Goal: Learn about a topic

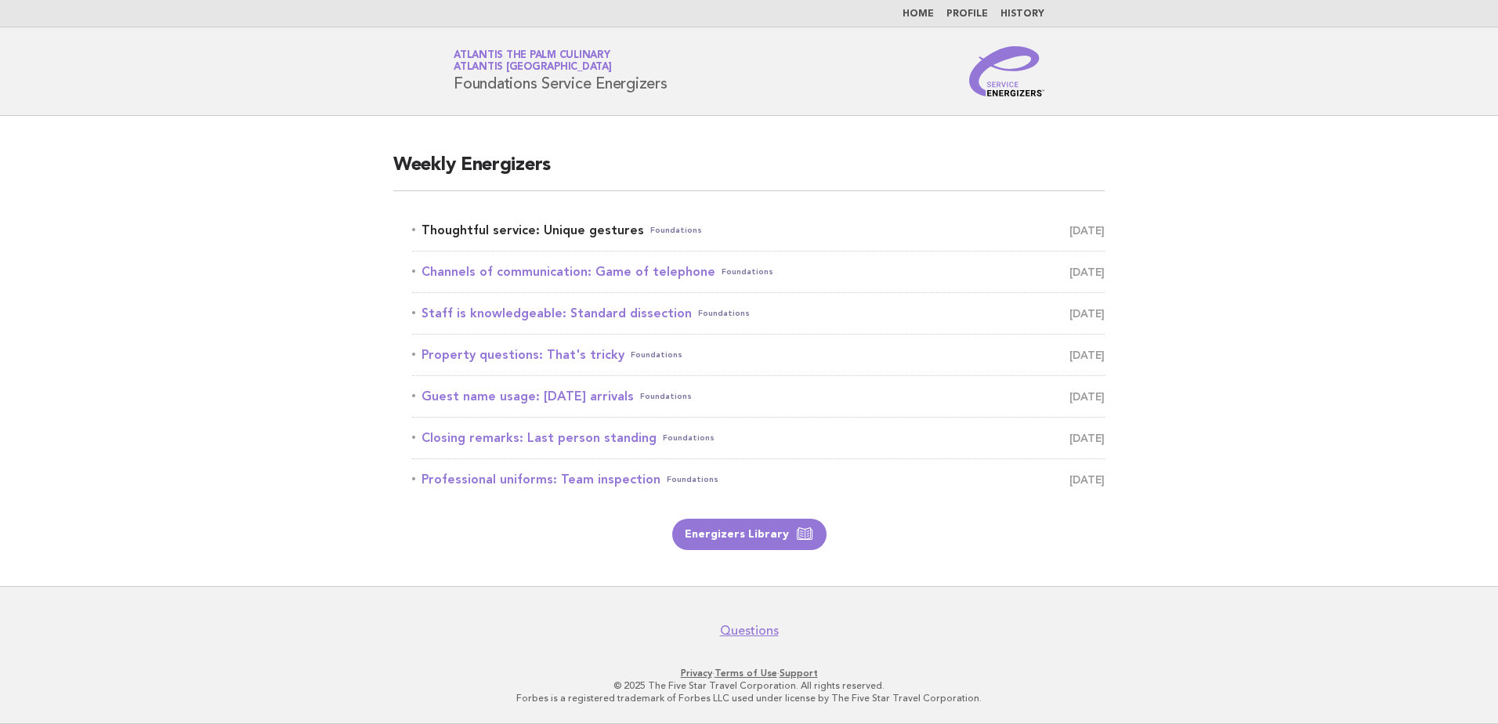
drag, startPoint x: 0, startPoint y: 0, endPoint x: 560, endPoint y: 230, distance: 605.8
click at [560, 230] on link "Thoughtful service: Unique gestures Foundations August 28" at bounding box center [758, 230] width 693 height 22
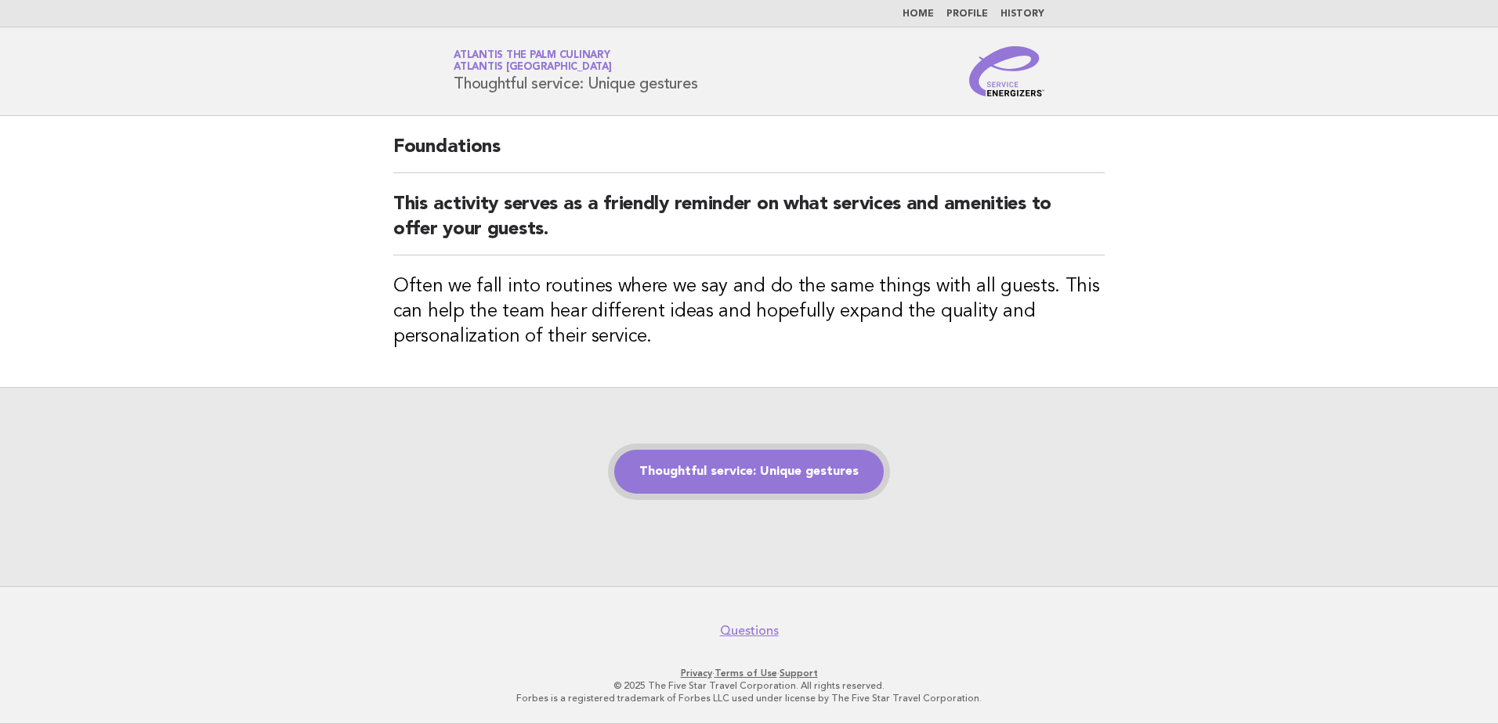
click at [770, 468] on link "Thoughtful service: Unique gestures" at bounding box center [749, 472] width 270 height 44
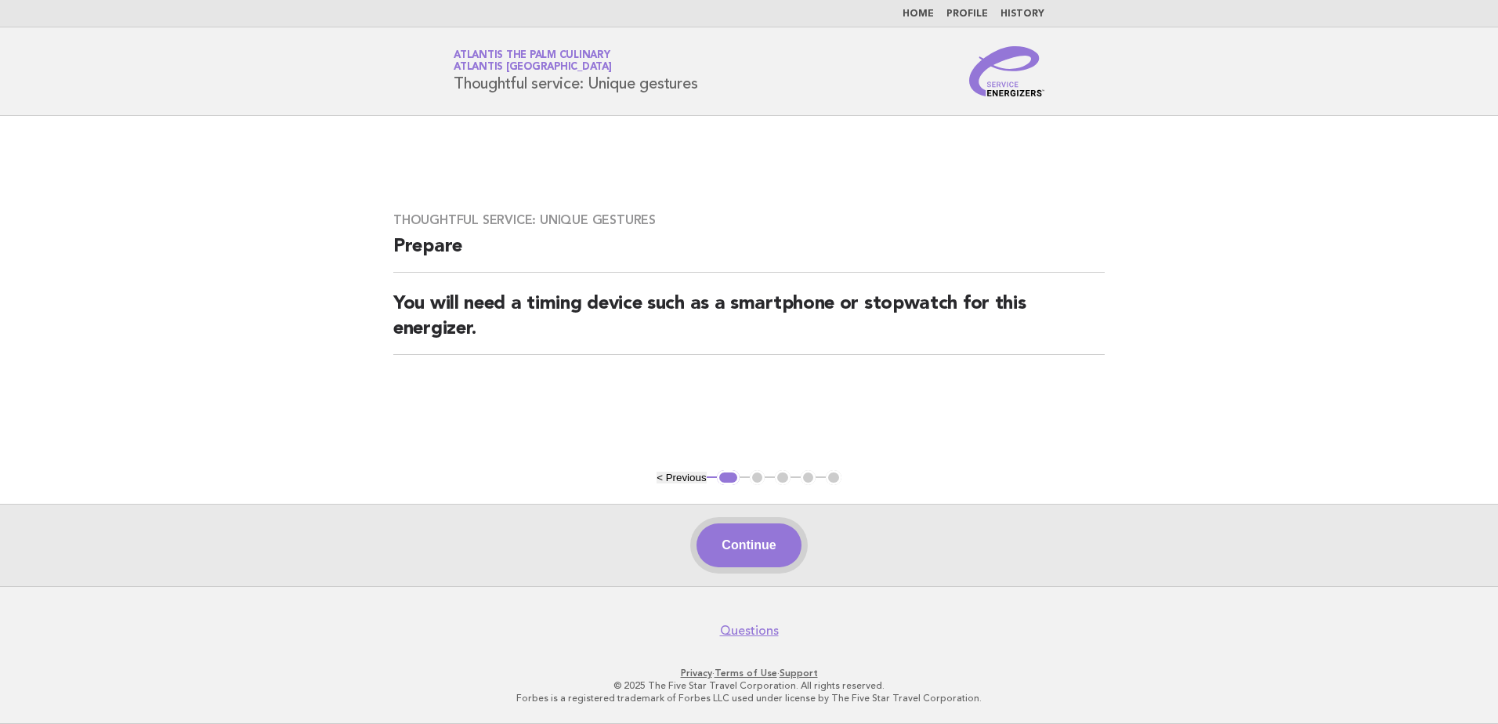
click at [751, 541] on button "Continue" at bounding box center [749, 545] width 104 height 44
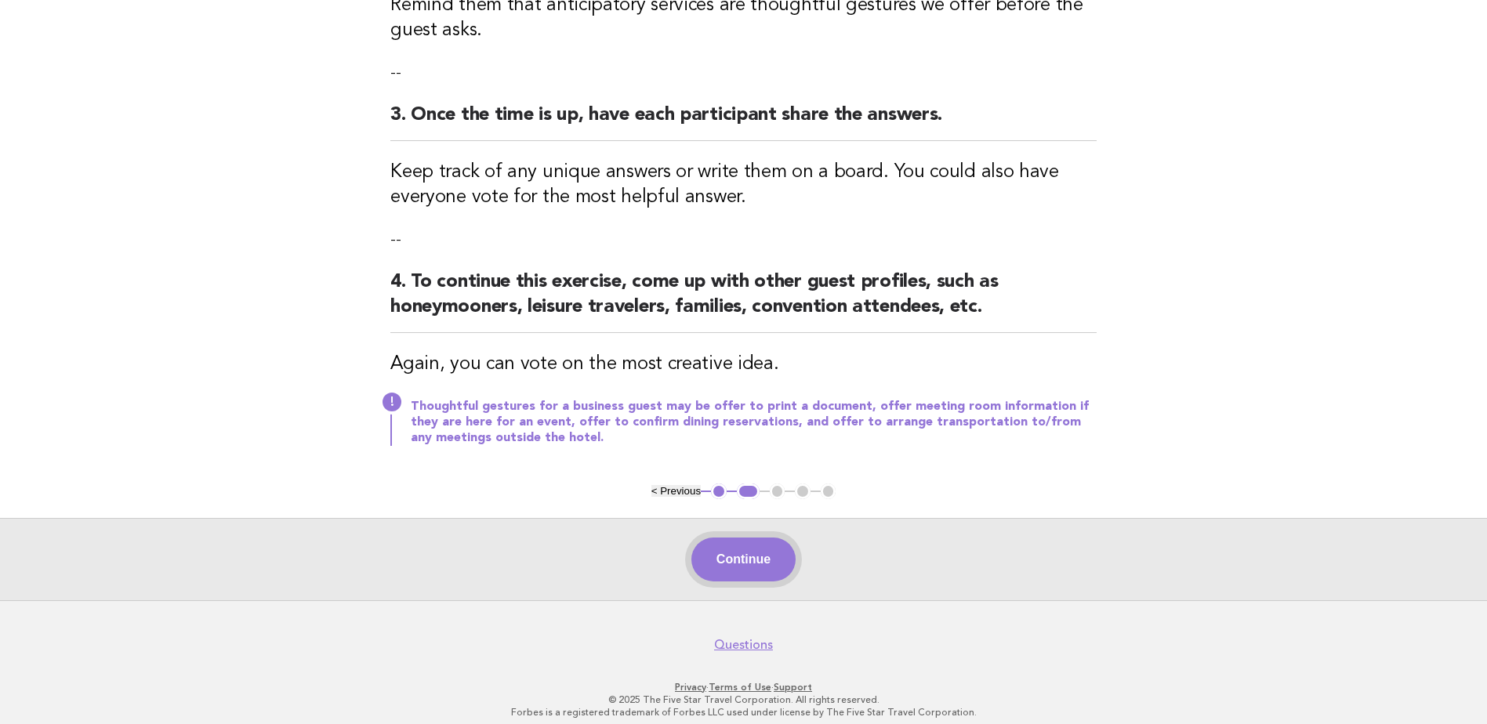
click at [752, 571] on button "Continue" at bounding box center [743, 560] width 104 height 44
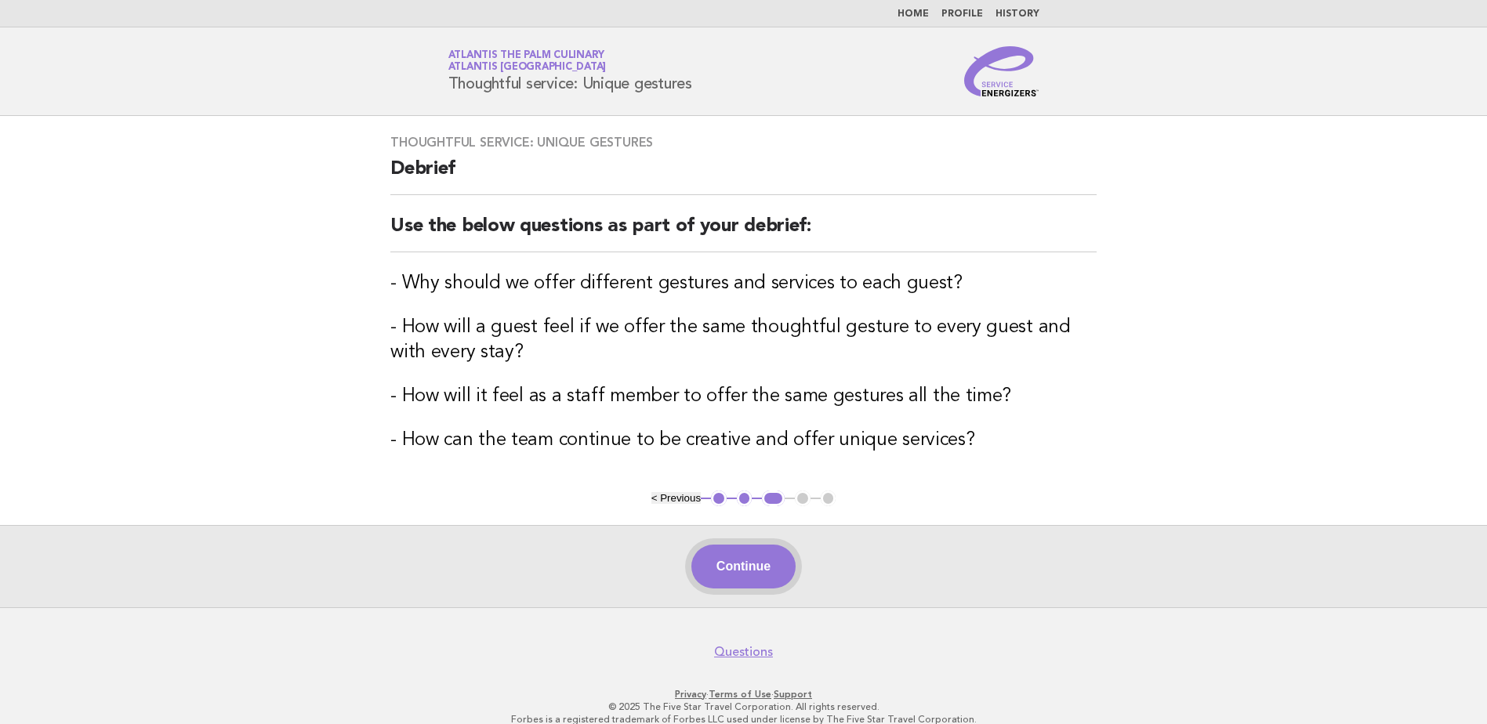
click at [773, 573] on button "Continue" at bounding box center [743, 567] width 104 height 44
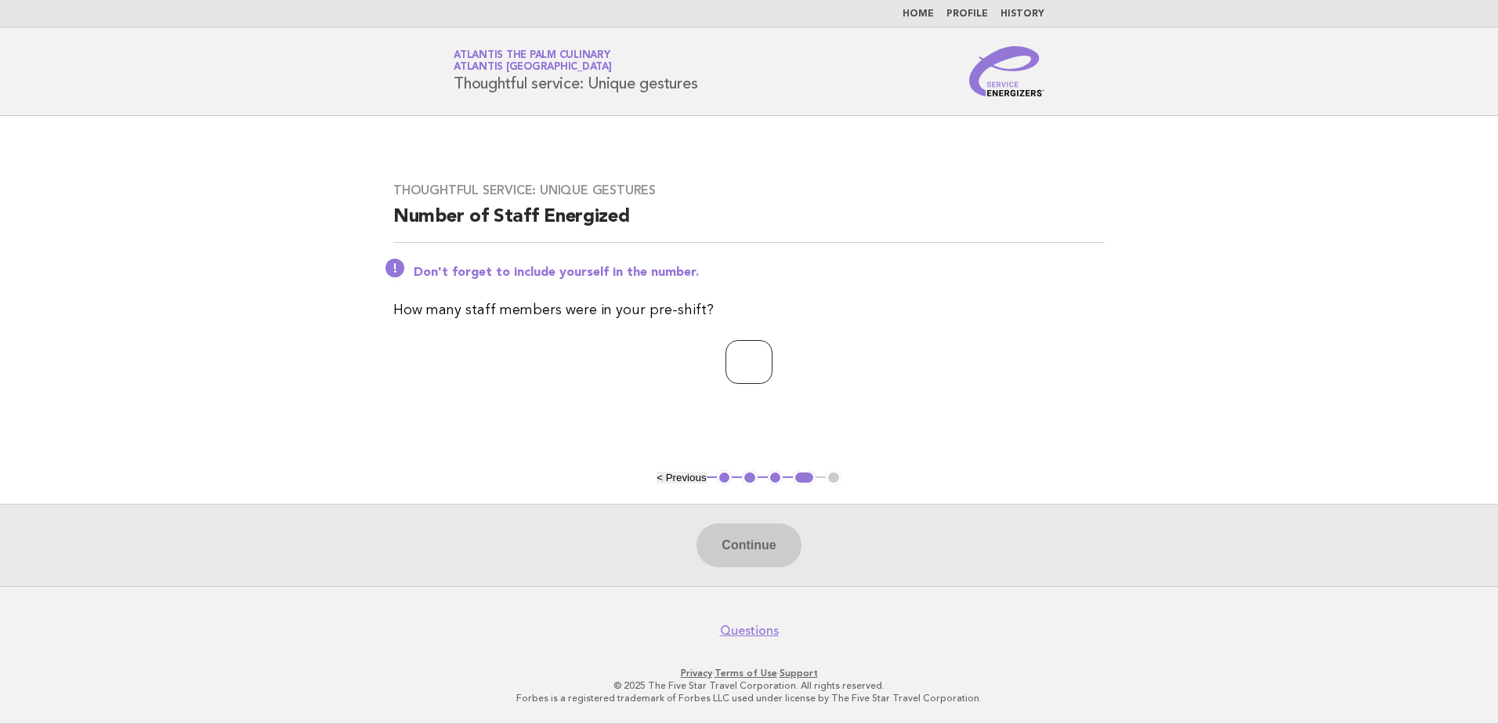
click at [744, 360] on input "number" at bounding box center [749, 362] width 47 height 44
type input "**"
click at [749, 556] on button "Continue" at bounding box center [749, 545] width 104 height 44
